Goal: Task Accomplishment & Management: Complete application form

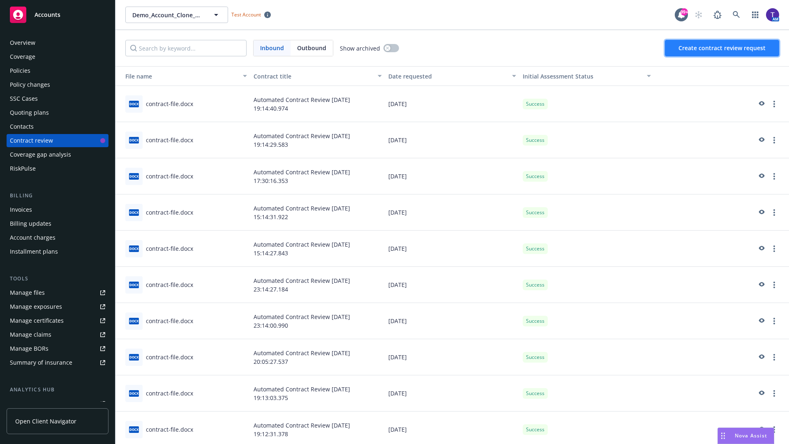
click at [723, 48] on span "Create contract review request" at bounding box center [722, 48] width 87 height 8
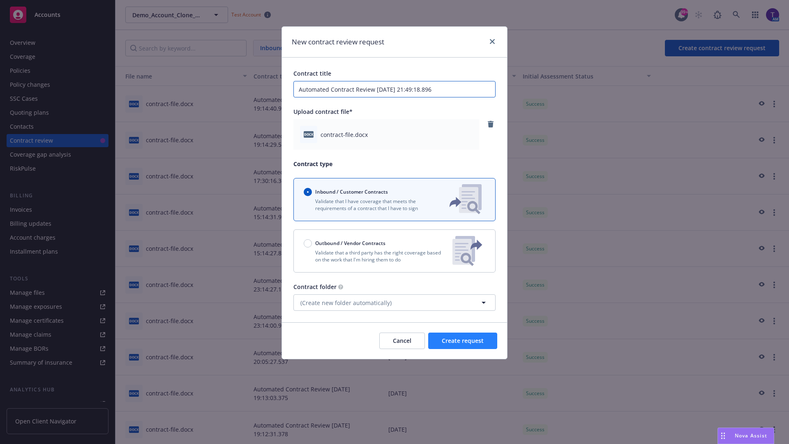
type input "Automated Contract Review [DATE] 21:49:18.896"
click at [463, 341] on span "Create request" at bounding box center [463, 341] width 42 height 8
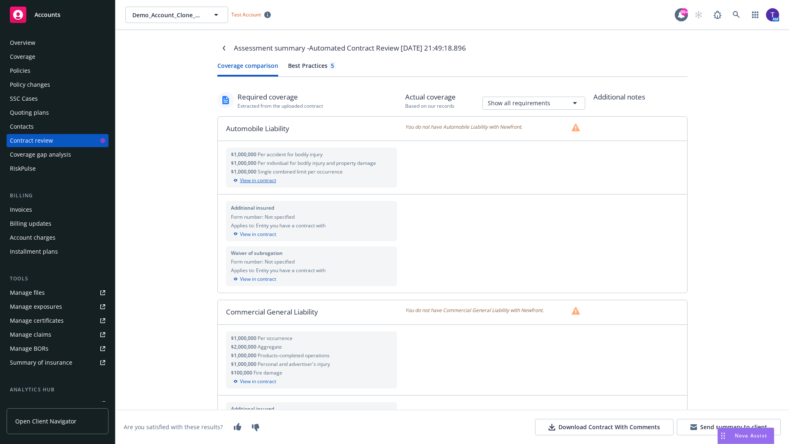
click at [311, 180] on div "View in contract" at bounding box center [312, 180] width 162 height 7
